Goal: Information Seeking & Learning: Learn about a topic

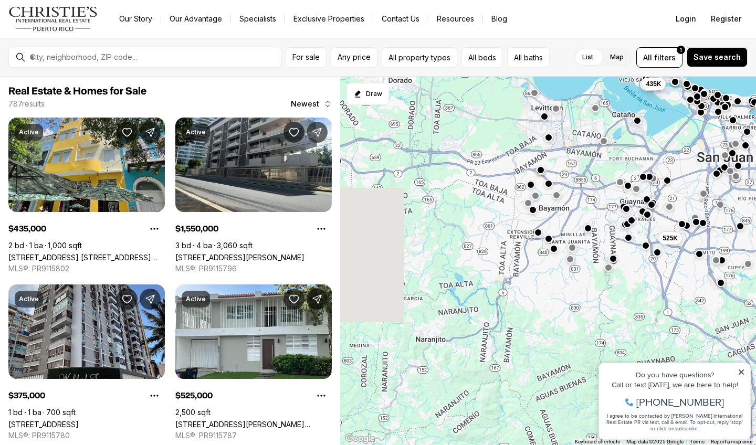
drag, startPoint x: 409, startPoint y: 327, endPoint x: 607, endPoint y: 151, distance: 264.5
click at [607, 151] on div "225K 1.8M 160K 355K 615K 375K 625K 525K 6.7M 435K" at bounding box center [548, 261] width 416 height 369
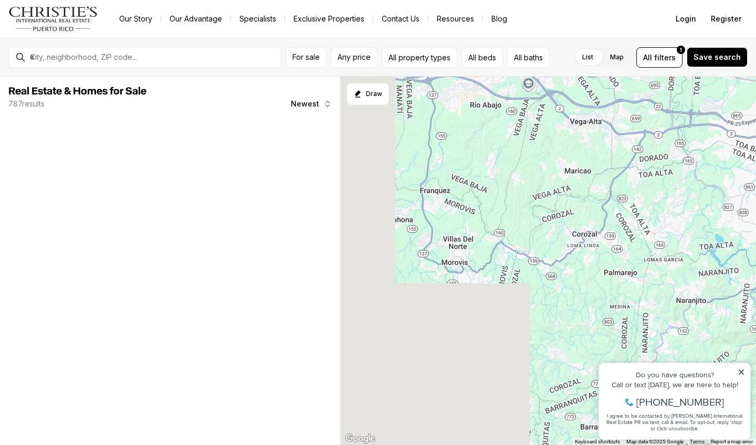
drag, startPoint x: 409, startPoint y: 230, endPoint x: 658, endPoint y: 205, distance: 250.7
click at [658, 205] on div "525K" at bounding box center [548, 261] width 416 height 369
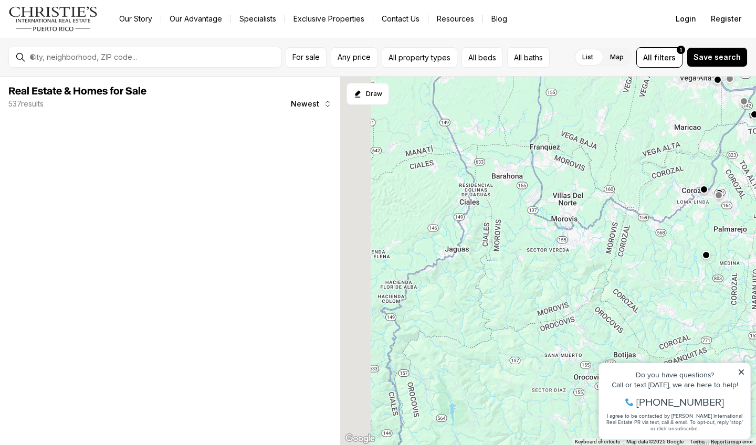
drag, startPoint x: 463, startPoint y: 244, endPoint x: 623, endPoint y: 158, distance: 181.4
click at [623, 158] on div "185K 5.85M" at bounding box center [548, 261] width 416 height 369
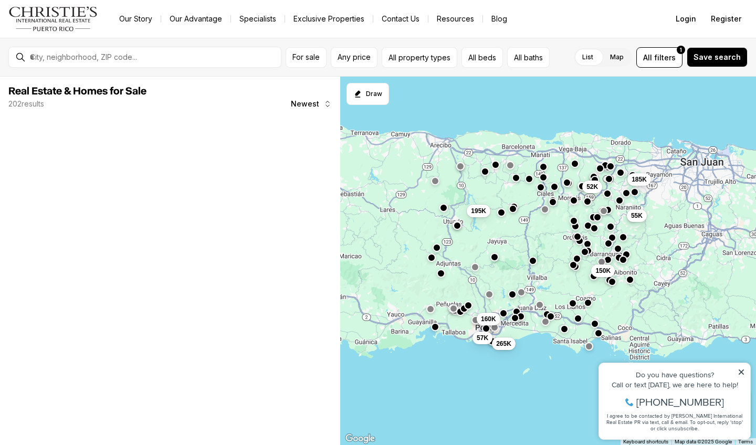
drag, startPoint x: 435, startPoint y: 237, endPoint x: 617, endPoint y: 239, distance: 181.7
click at [617, 239] on div "52K 150K 55K 185K 160K 265K 57K 195K" at bounding box center [548, 261] width 416 height 369
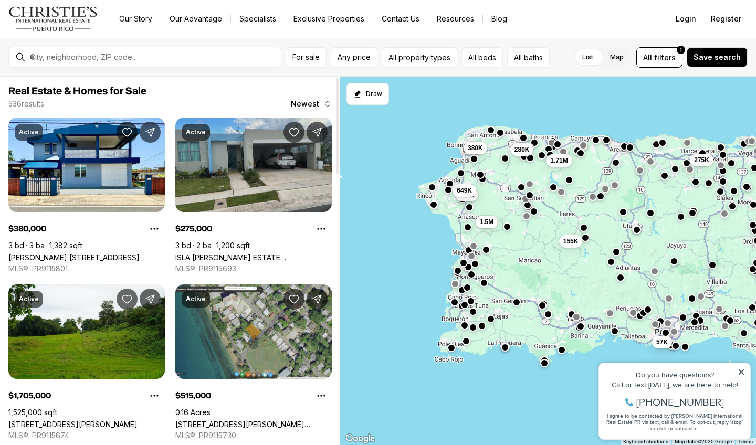
click at [278, 253] on link "ISLA DE ROQUE ESTATE CALLE ATARDECER #G-9, BARCELONETA PR, 00617" at bounding box center [253, 257] width 156 height 9
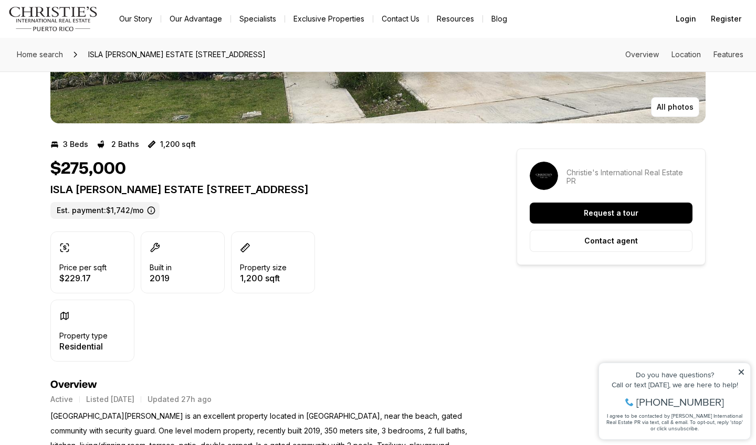
scroll to position [181, 0]
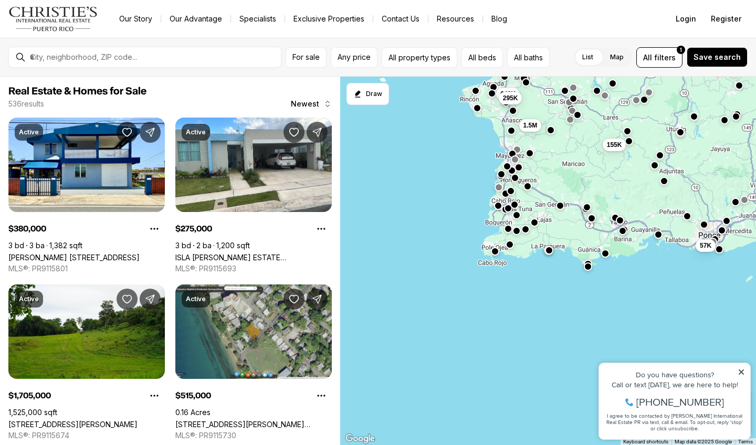
drag, startPoint x: 535, startPoint y: 266, endPoint x: 583, endPoint y: 163, distance: 113.9
click at [583, 163] on div "155K 57K 275K 1.5M 280K 380K 1.71M 649K 295K" at bounding box center [548, 261] width 416 height 369
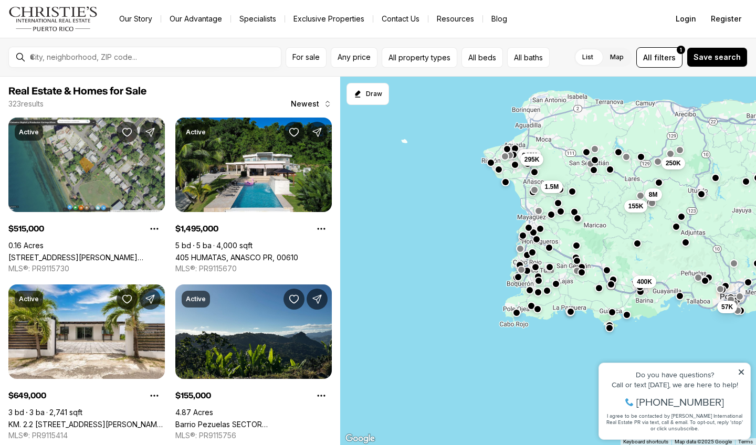
drag, startPoint x: 581, startPoint y: 166, endPoint x: 598, endPoint y: 234, distance: 69.9
click at [599, 235] on div "250K 8M 155K 400K 57K 1.5M 649K 295K" at bounding box center [548, 261] width 416 height 369
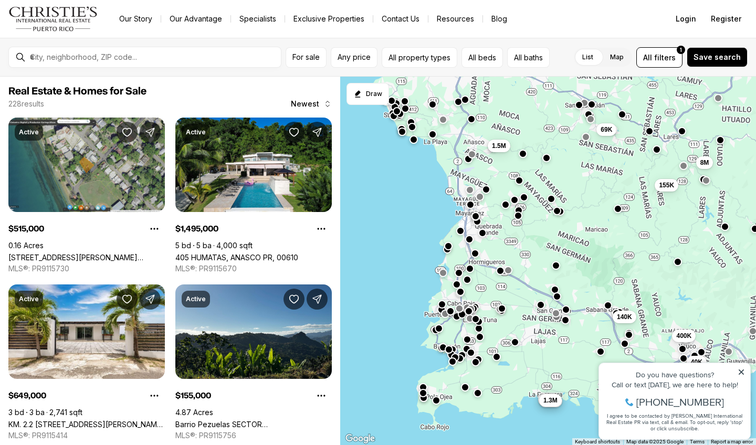
drag, startPoint x: 581, startPoint y: 201, endPoint x: 584, endPoint y: 217, distance: 16.7
click at [585, 217] on div "8M 155K 400K 1.5M 289K 379K 1.3M 69K 140K 40K" at bounding box center [548, 261] width 416 height 369
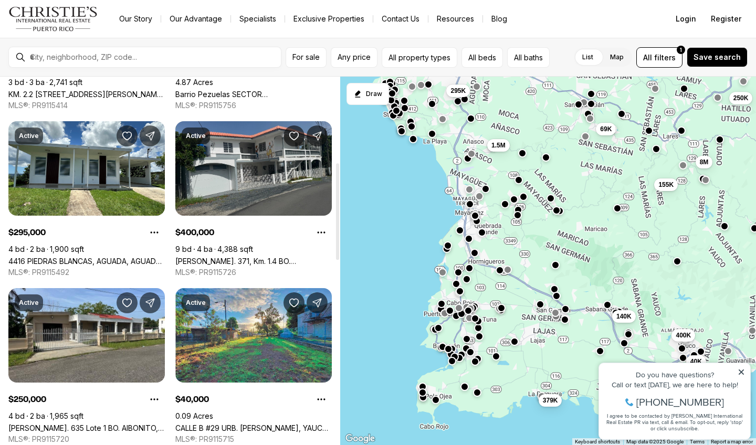
scroll to position [331, 0]
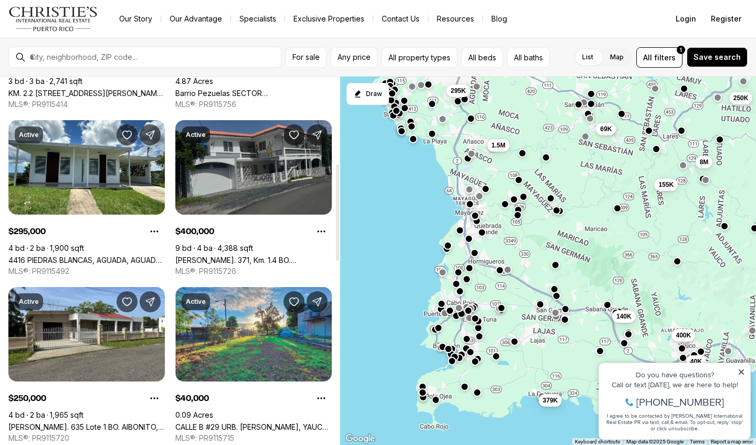
click at [267, 256] on link "Carr. 371, Km. 1.4 BO. ALMÁCIGO ALTO, SECTOR LOS QUIÑONES, YAUCO PR, 00698" at bounding box center [253, 260] width 156 height 9
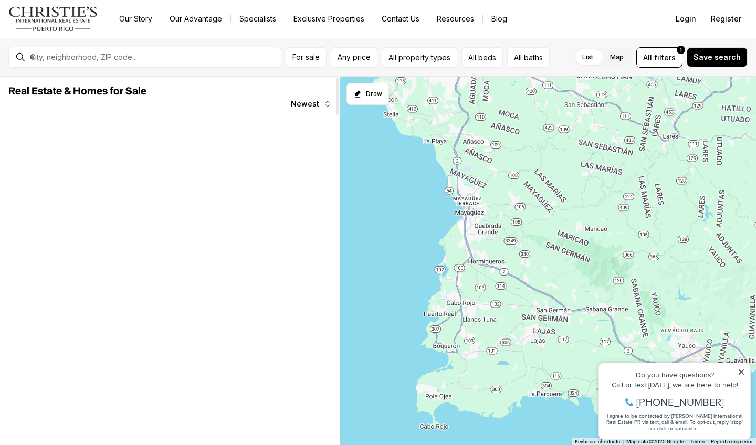
scroll to position [331, 0]
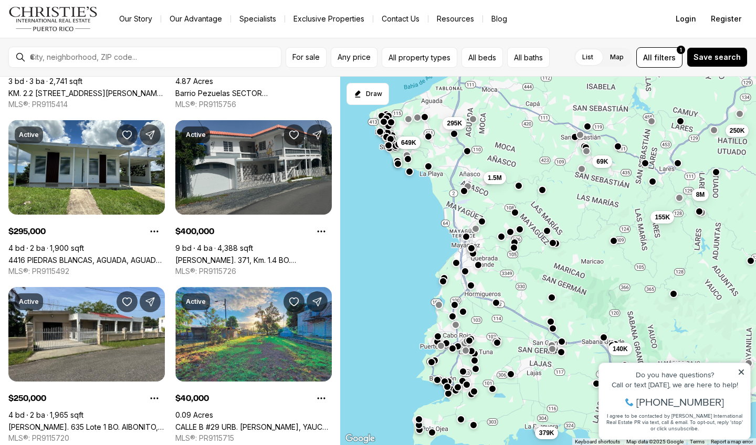
drag, startPoint x: 555, startPoint y: 240, endPoint x: 551, endPoint y: 274, distance: 33.8
click at [551, 275] on div "379K 140K 40K 400K 250K 69K 155K 8M 1.5M 295K 649K" at bounding box center [548, 261] width 416 height 369
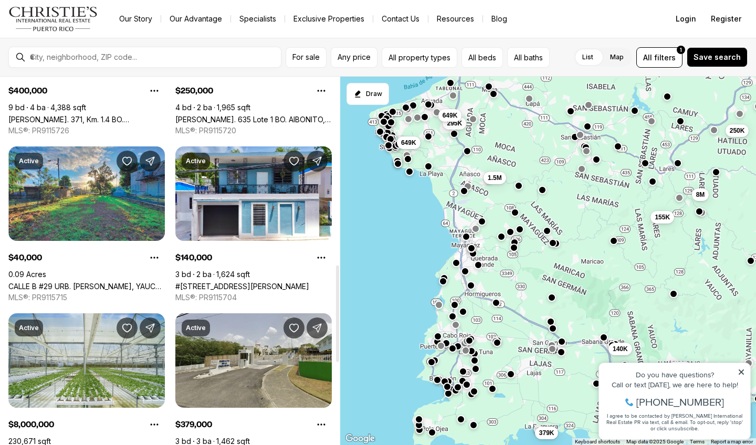
scroll to position [748, 0]
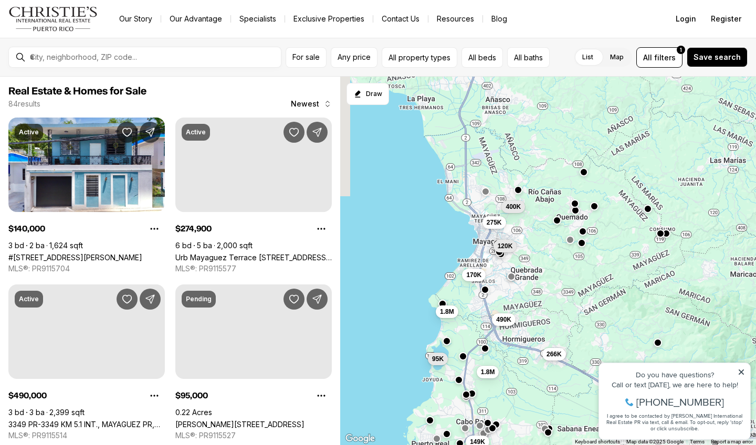
drag, startPoint x: 496, startPoint y: 218, endPoint x: 579, endPoint y: 271, distance: 98.5
click at [580, 271] on div "266K 407K 140K 400K 120K 275K 170K 95K 1.8M 490K 1.8M 149K" at bounding box center [548, 261] width 416 height 369
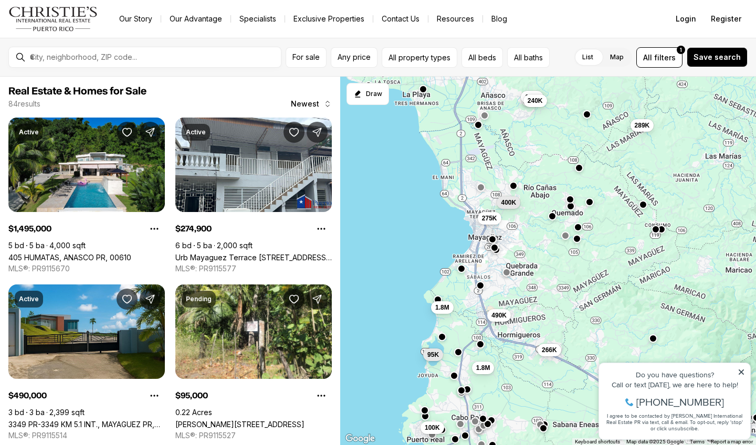
click at [741, 370] on icon at bounding box center [741, 372] width 7 height 7
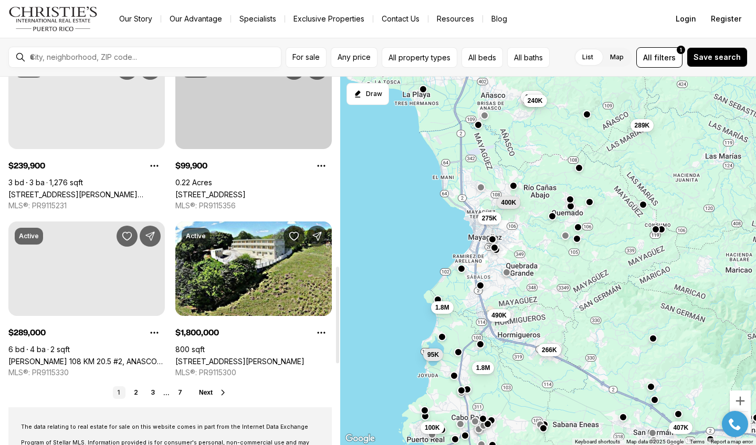
scroll to position [739, 0]
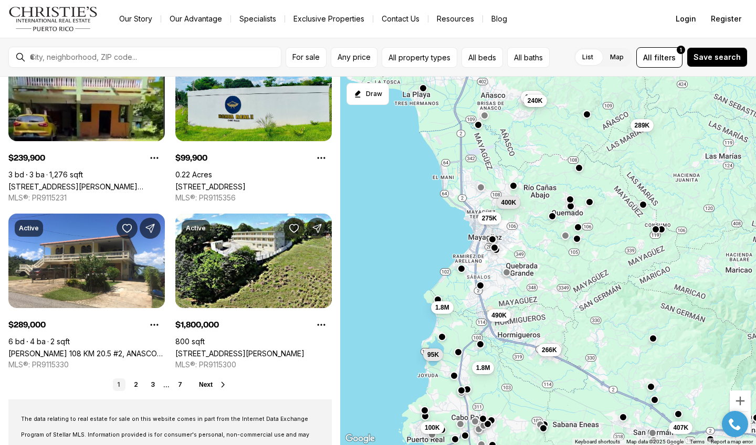
click at [423, 92] on button "button" at bounding box center [423, 88] width 8 height 8
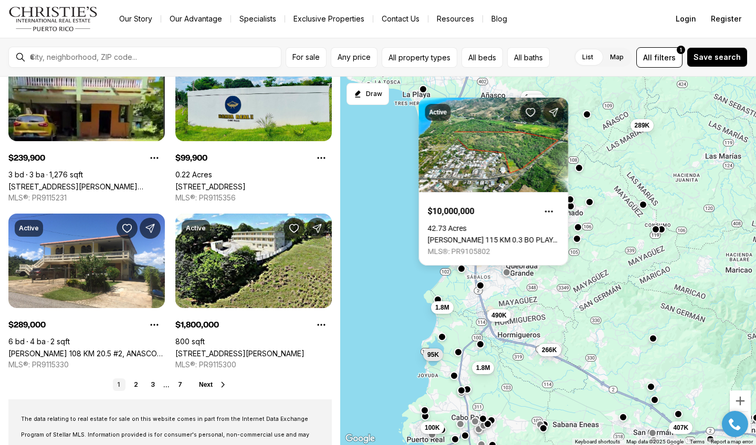
click at [435, 88] on div "266K 407K 400K 275K 95K 1.8M 490K 1.8M 1.5M 289K 240K 100K" at bounding box center [548, 261] width 416 height 369
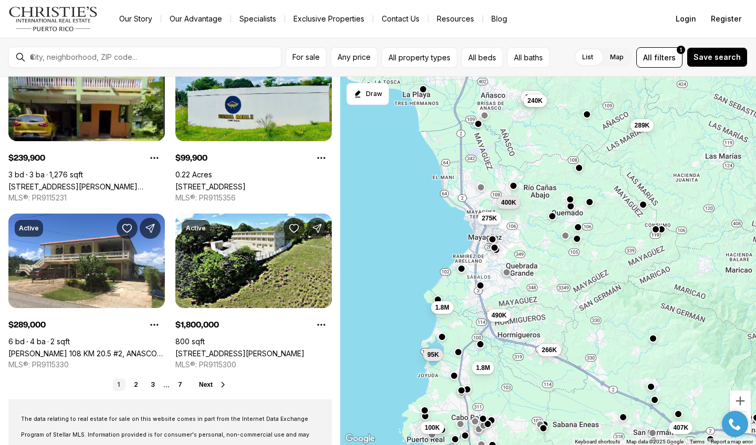
click at [478, 123] on button "button" at bounding box center [478, 123] width 8 height 8
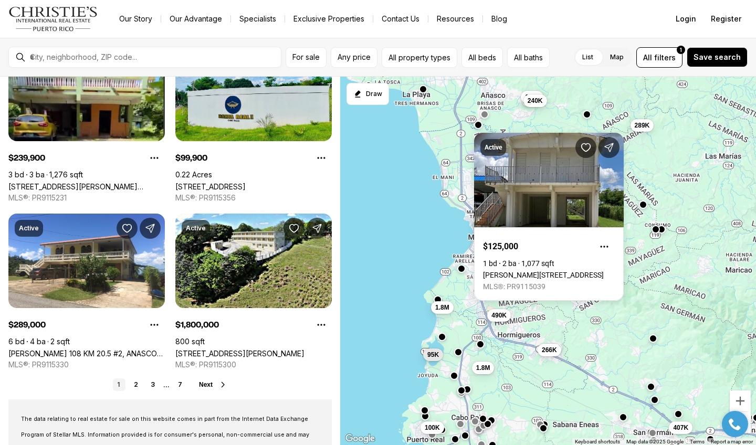
click at [485, 119] on div at bounding box center [484, 115] width 8 height 8
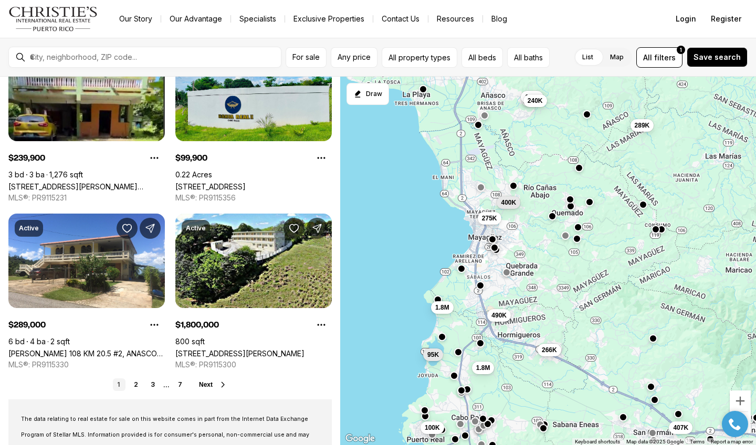
click at [481, 347] on button "button" at bounding box center [480, 343] width 8 height 8
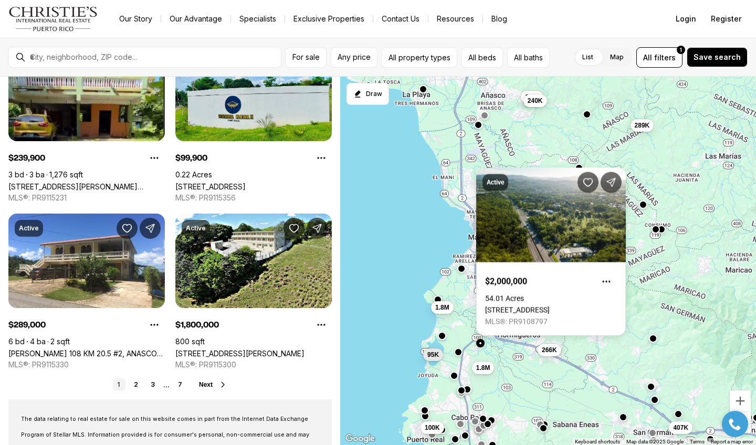
click at [443, 338] on button "button" at bounding box center [442, 335] width 8 height 8
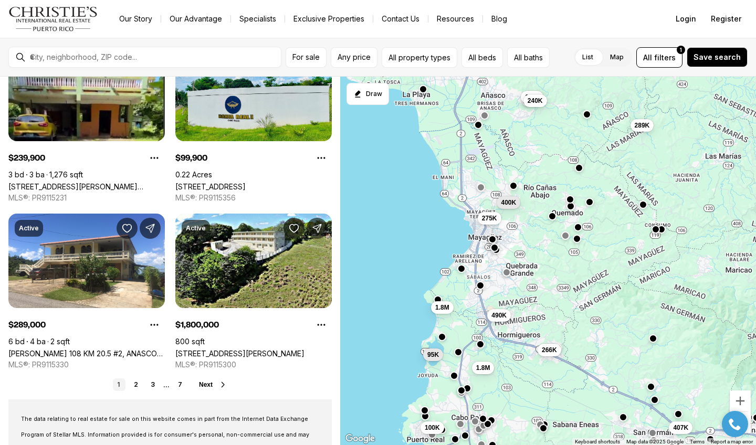
click at [469, 392] on button "button" at bounding box center [467, 388] width 8 height 8
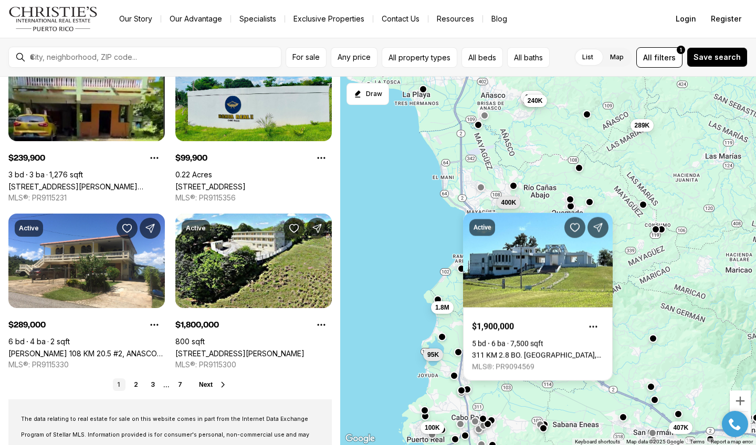
click at [492, 393] on div "266K 407K 400K 275K 95K 1.8M 490K 1.8M 1.5M 289K 240K 100K" at bounding box center [548, 261] width 416 height 369
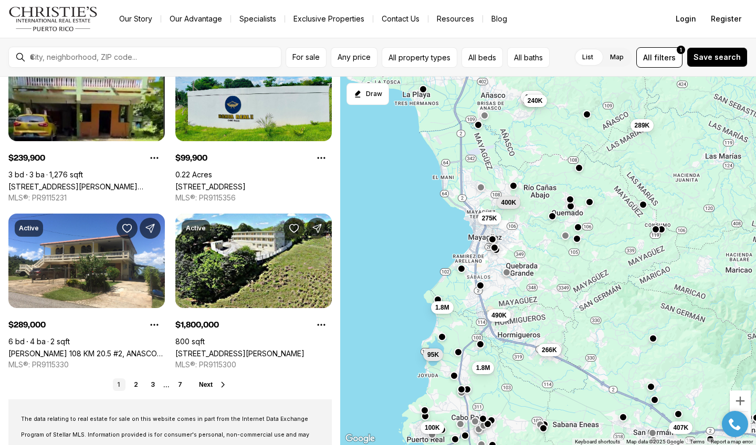
click at [462, 390] on button "button" at bounding box center [461, 389] width 8 height 8
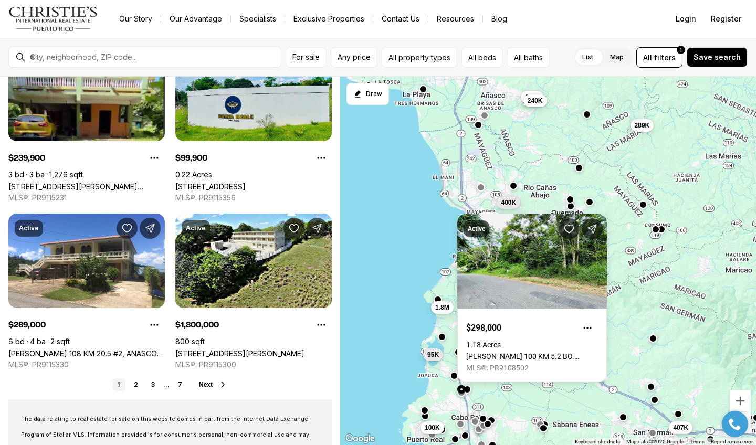
click at [519, 396] on div "266K 407K 400K 275K 95K 1.8M 490K 1.8M 1.5M 289K 240K 100K" at bounding box center [548, 261] width 416 height 369
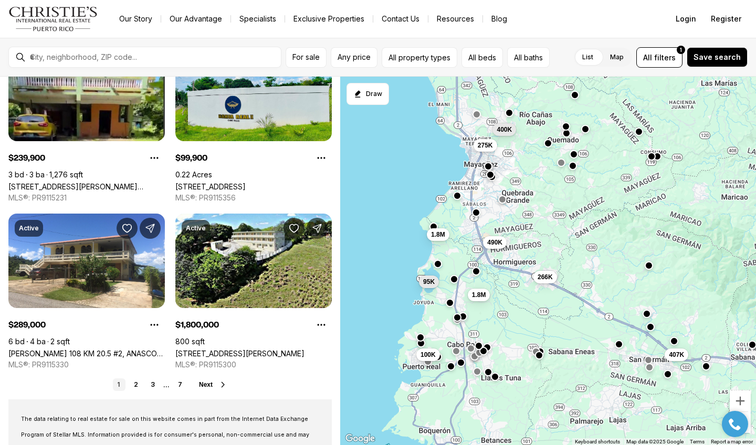
drag, startPoint x: 519, startPoint y: 396, endPoint x: 515, endPoint y: 322, distance: 74.2
click at [515, 322] on div "266K 407K 400K 275K 95K 1.8M 490K 1.8M 1.5M 289K 240K 100K" at bounding box center [548, 261] width 416 height 369
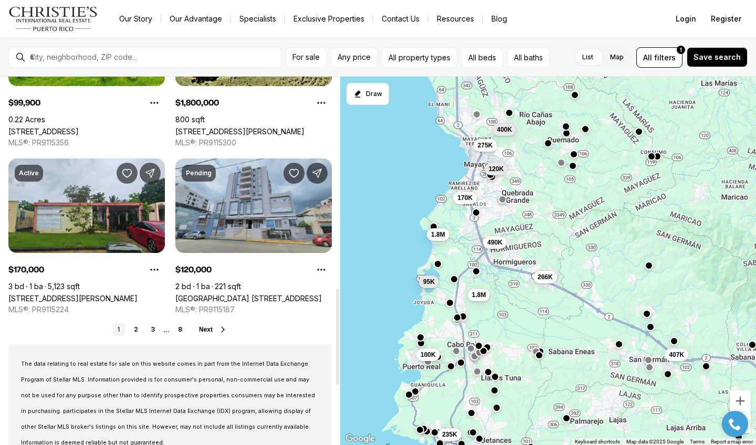
scroll to position [805, 0]
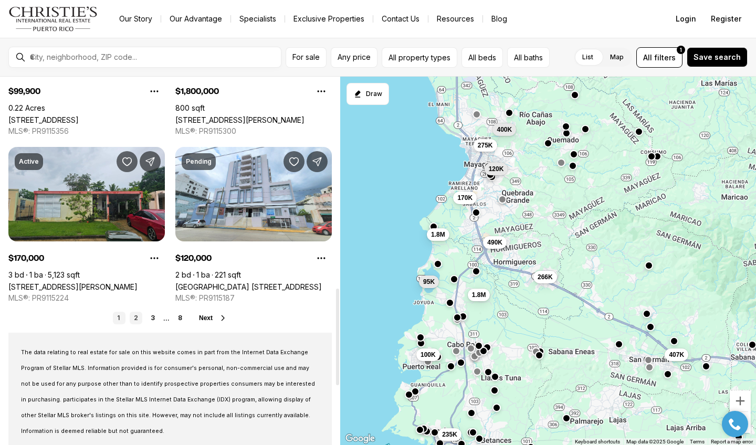
click at [135, 318] on link "2" at bounding box center [136, 318] width 13 height 13
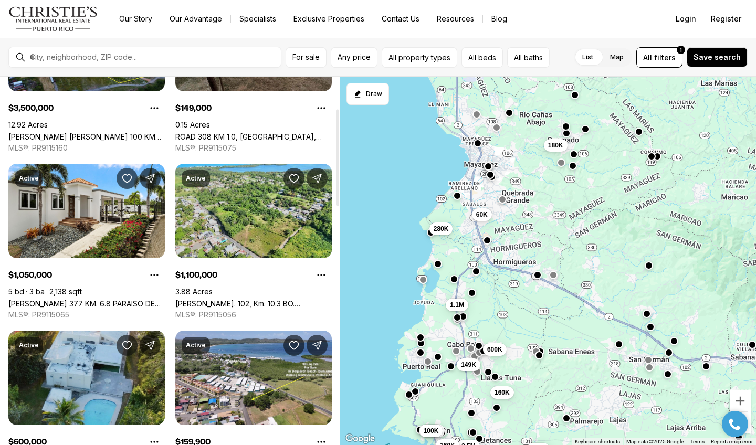
scroll to position [120, 0]
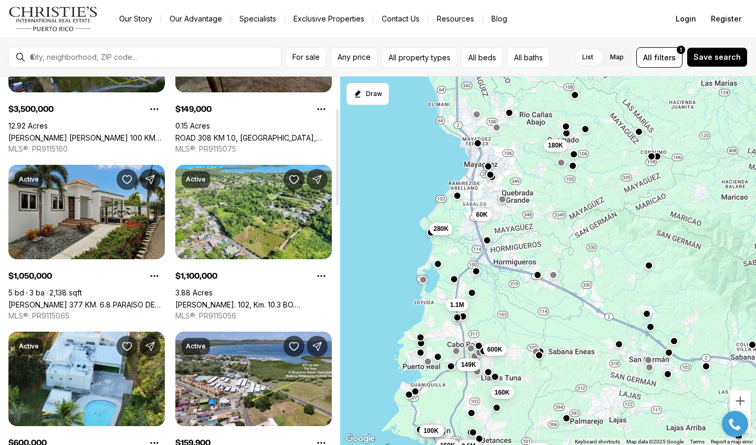
click at [124, 300] on link "[PERSON_NAME] 377 KM. 6.8 PARAISO DE BOQUERON, [GEOGRAPHIC_DATA] PR, 00623" at bounding box center [86, 304] width 156 height 9
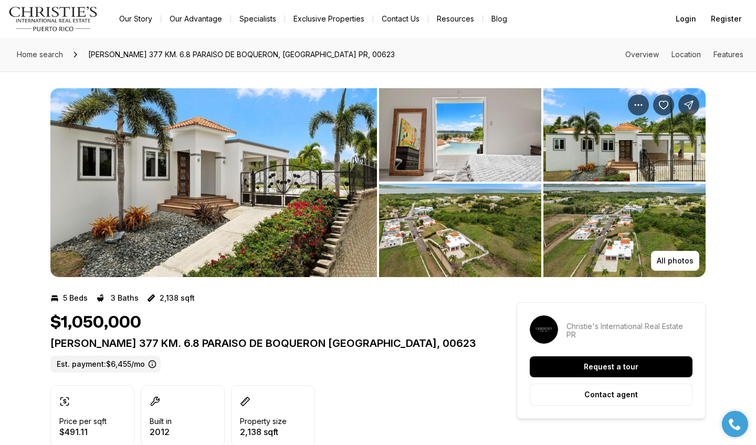
click at [182, 138] on img "View image gallery" at bounding box center [213, 182] width 327 height 189
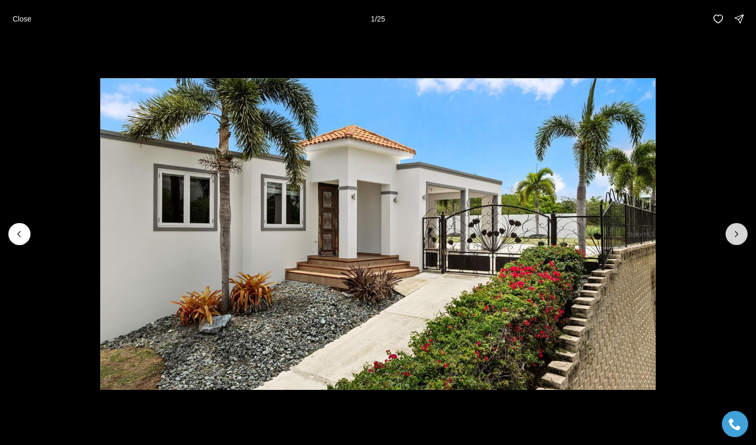
click at [729, 242] on button "Next slide" at bounding box center [737, 234] width 22 height 22
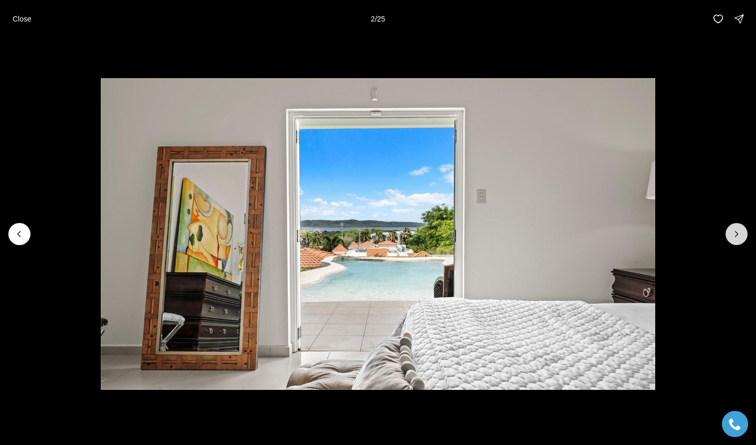
click at [729, 242] on button "Next slide" at bounding box center [737, 234] width 22 height 22
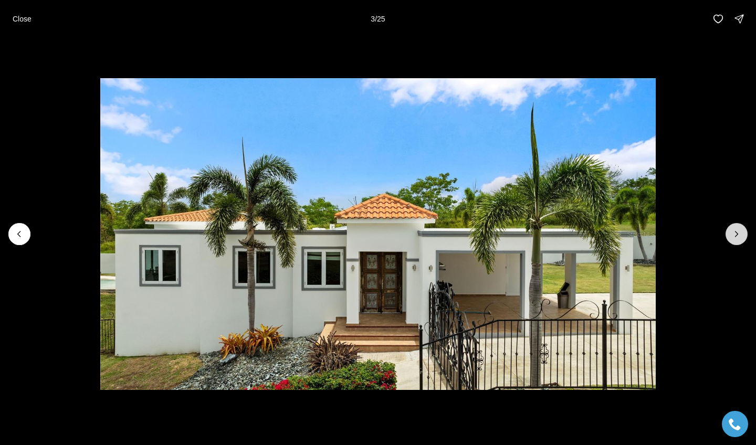
click at [729, 243] on button "Next slide" at bounding box center [737, 234] width 22 height 22
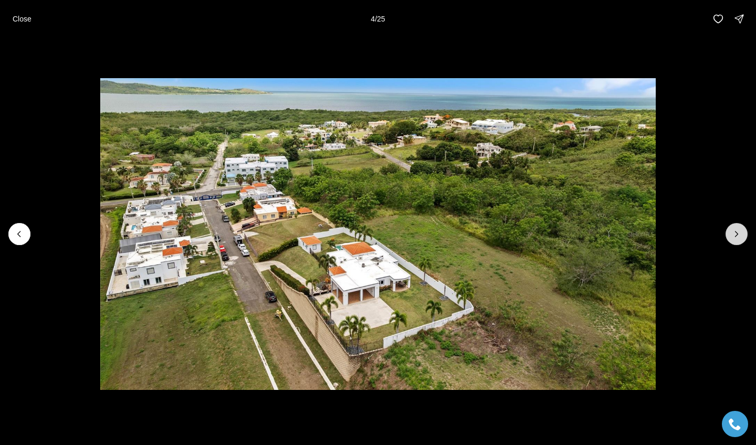
click at [729, 242] on button "Next slide" at bounding box center [737, 234] width 22 height 22
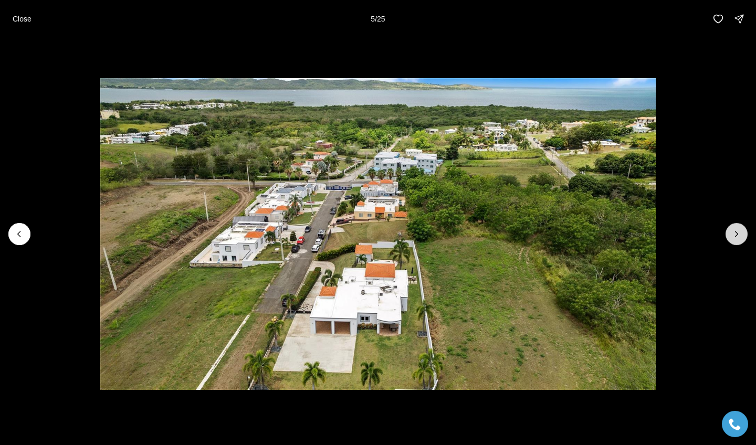
click at [729, 242] on button "Next slide" at bounding box center [737, 234] width 22 height 22
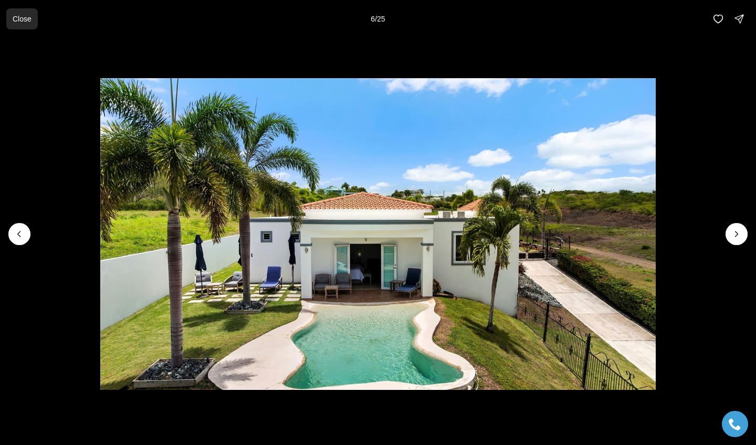
click at [25, 20] on p "Close" at bounding box center [22, 19] width 19 height 8
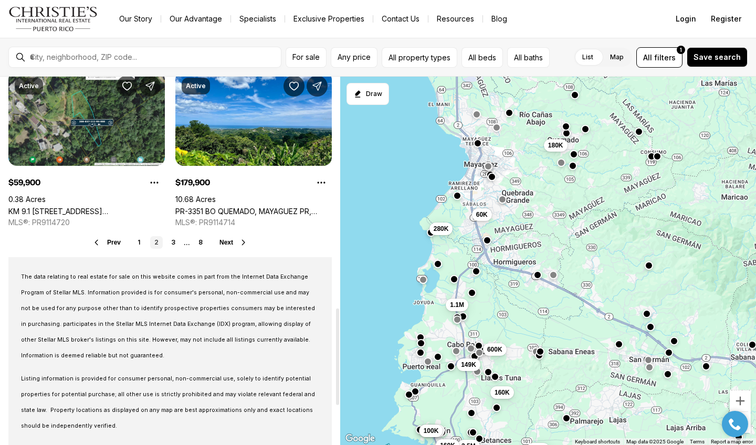
scroll to position [910, 0]
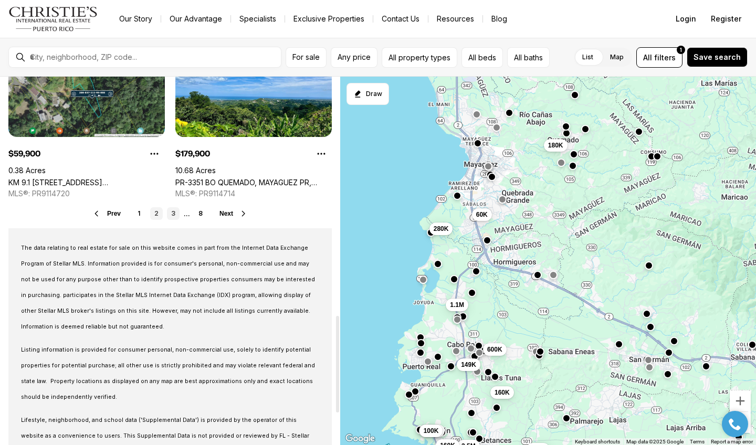
click at [173, 216] on link "3" at bounding box center [173, 213] width 13 height 13
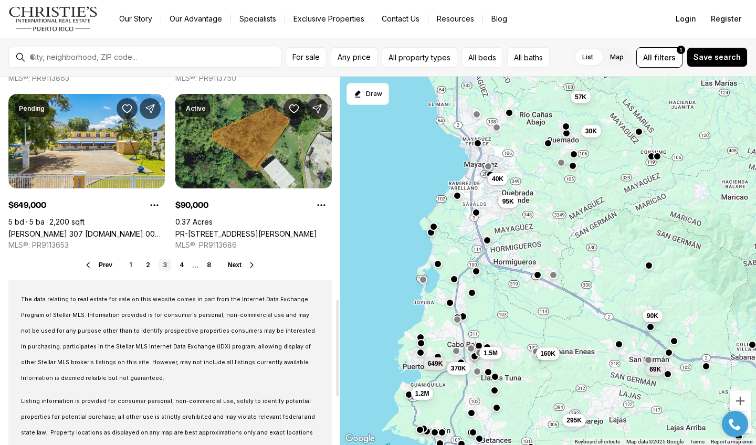
scroll to position [871, 0]
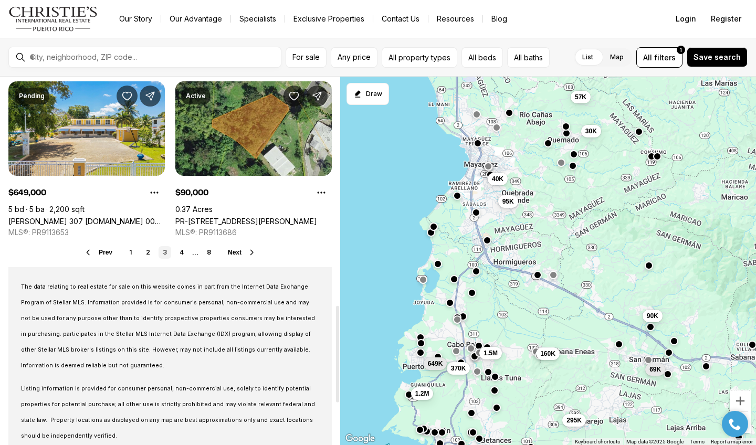
click at [238, 255] on span "Next" at bounding box center [235, 252] width 14 height 7
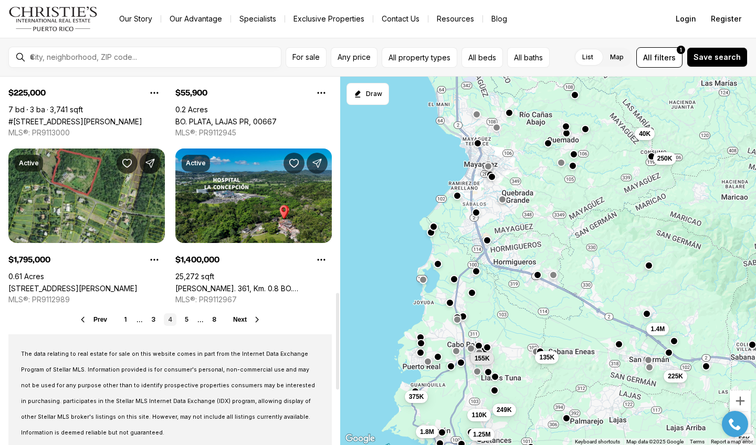
scroll to position [822, 0]
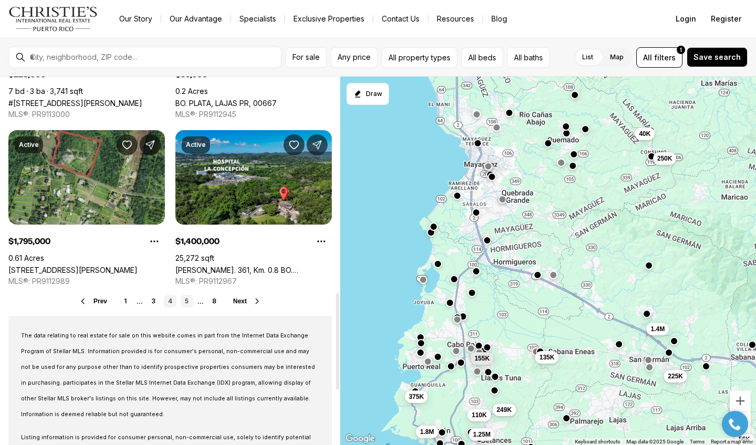
click at [187, 301] on link "5" at bounding box center [187, 301] width 13 height 13
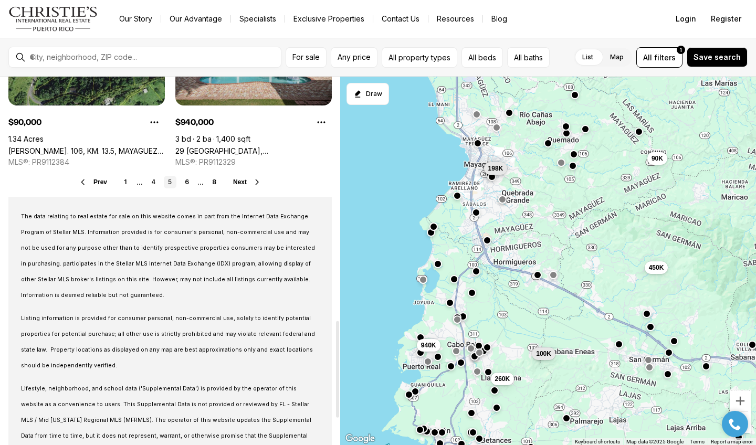
scroll to position [949, 0]
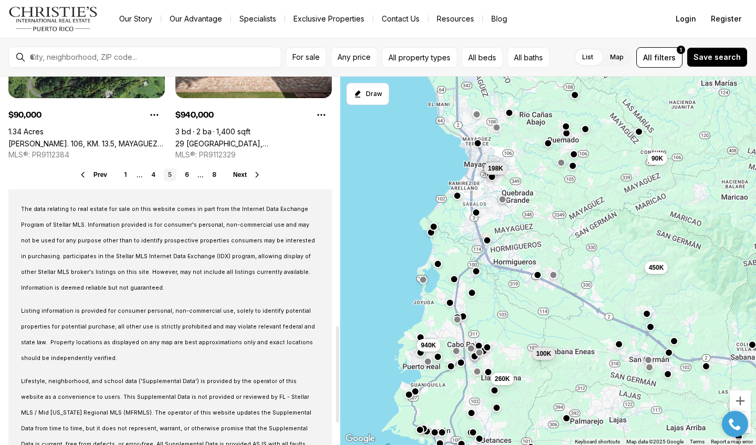
click at [242, 175] on span "Next" at bounding box center [240, 174] width 14 height 7
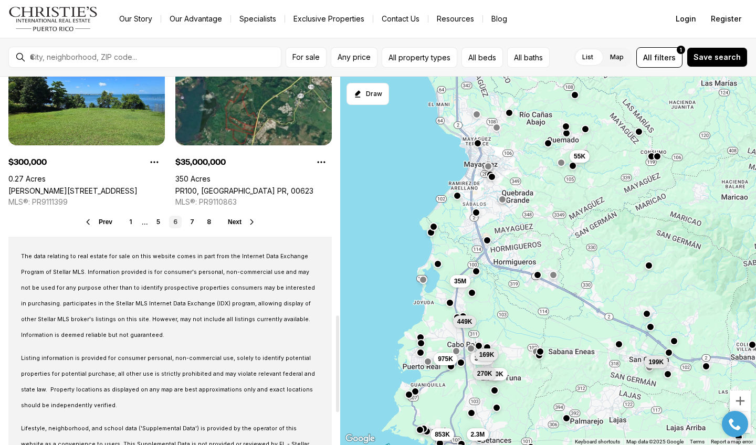
scroll to position [914, 0]
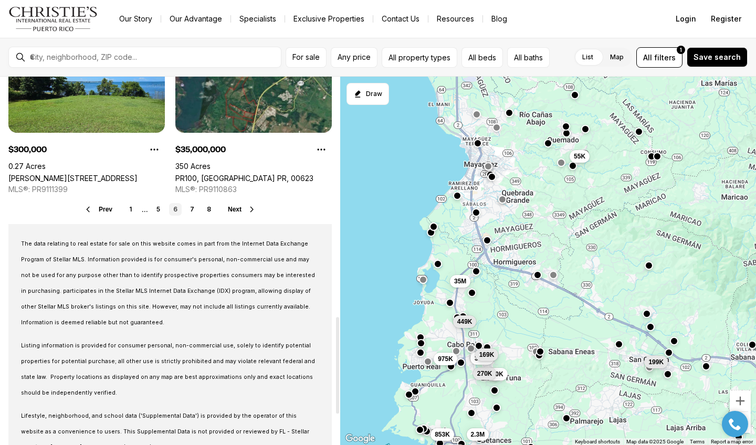
click at [242, 212] on span "Next" at bounding box center [235, 209] width 14 height 7
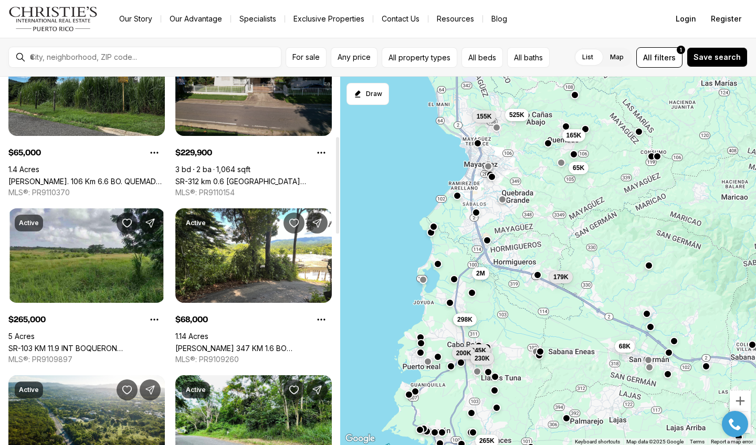
scroll to position [339, 0]
